Goal: Find specific fact: Find specific page/section

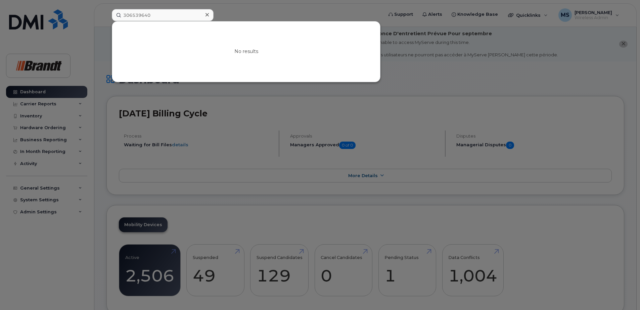
type input "3065396406"
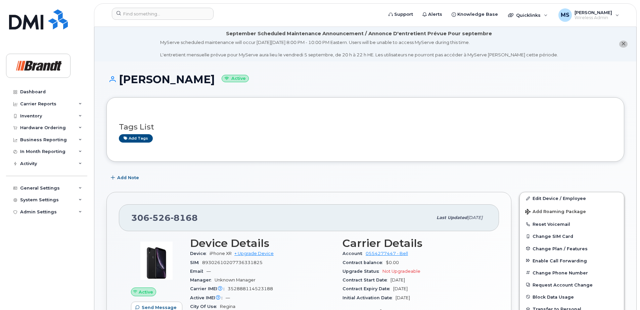
scroll to position [67, 0]
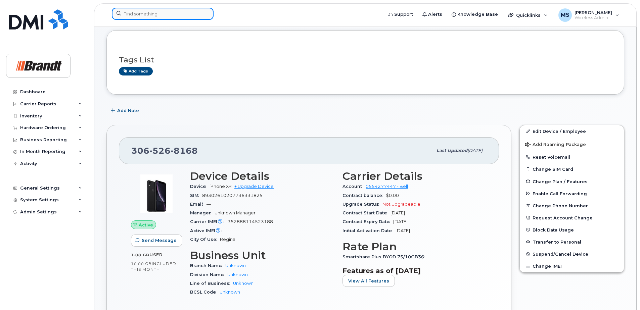
click at [190, 12] on input at bounding box center [163, 14] width 102 height 12
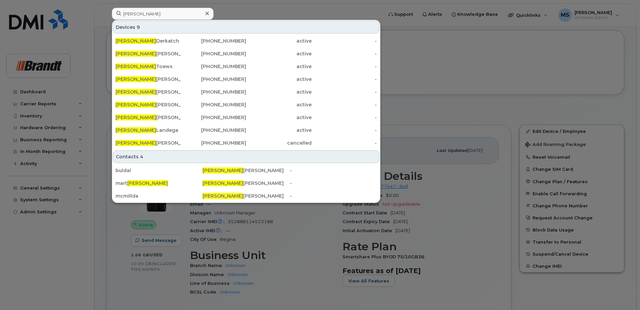
click at [259, 14] on div at bounding box center [320, 155] width 640 height 310
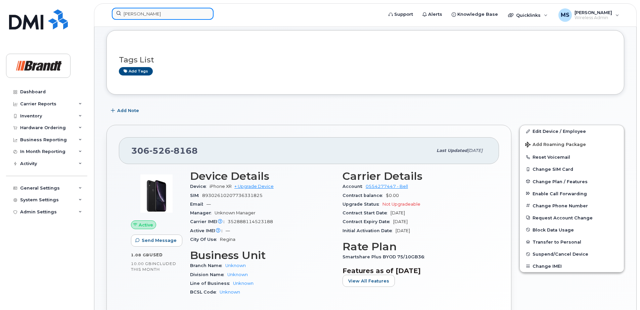
click at [161, 9] on input "dale" at bounding box center [163, 14] width 102 height 12
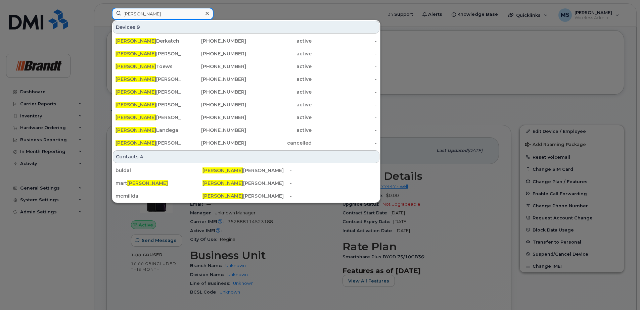
type input "DALE"
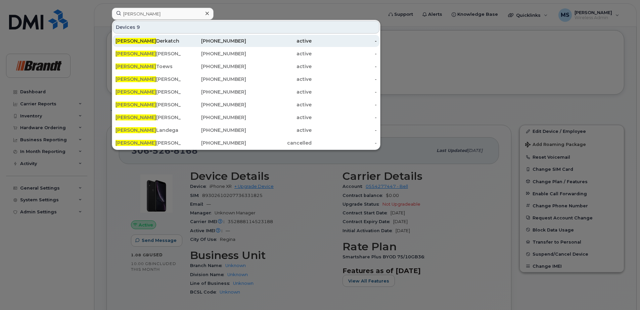
click at [155, 43] on div "Dale Derkatch" at bounding box center [149, 41] width 66 height 7
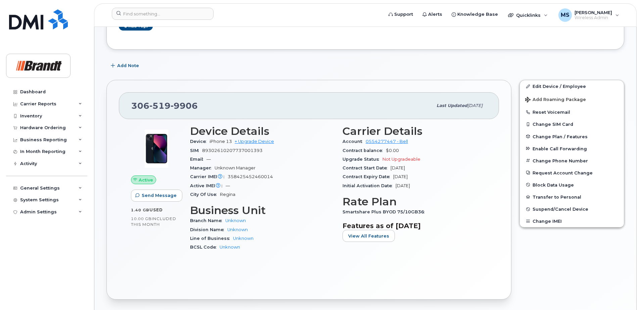
scroll to position [112, 0]
